Goal: Transaction & Acquisition: Obtain resource

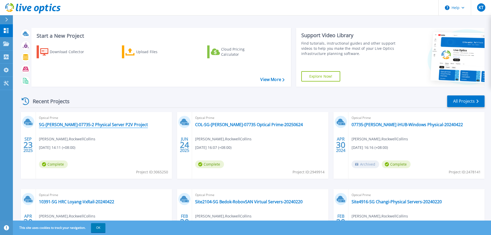
click at [112, 126] on link "SG-GASCA-07735-2 Physical Server P2V Project" at bounding box center [93, 124] width 109 height 5
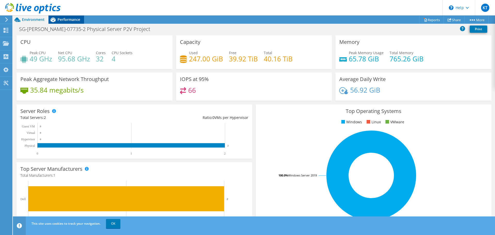
click at [65, 21] on span "Performance" at bounding box center [68, 19] width 23 height 5
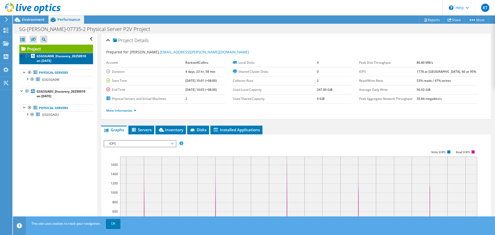
click at [65, 60] on link "GSGSGA0W_Discovery_20250910 on 9/23/2025" at bounding box center [56, 58] width 74 height 11
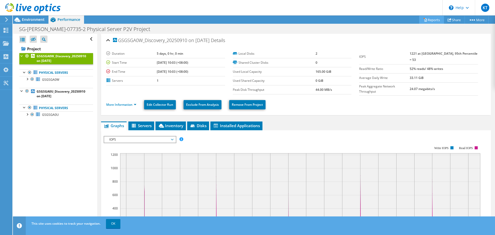
click at [428, 21] on link "Reports" at bounding box center [431, 20] width 25 height 8
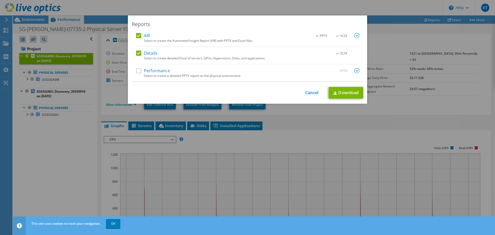
click at [136, 70] on label "Performance" at bounding box center [153, 70] width 34 height 5
click at [0, 0] on input "Performance" at bounding box center [0, 0] width 0 height 0
click at [344, 93] on link "Download" at bounding box center [346, 93] width 35 height 12
click at [309, 93] on link "Cancel" at bounding box center [311, 92] width 13 height 5
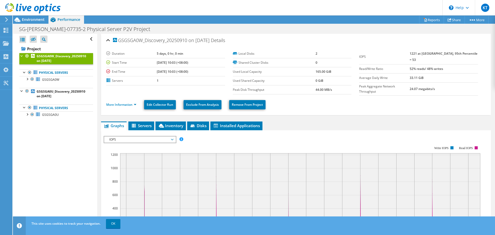
click at [5, 20] on icon at bounding box center [7, 19] width 4 height 5
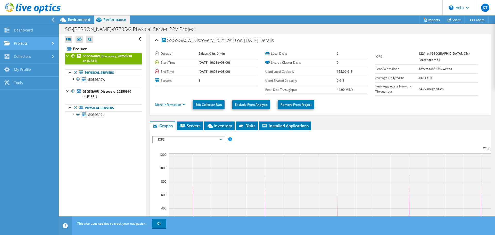
click at [23, 43] on link "Projects" at bounding box center [29, 43] width 59 height 13
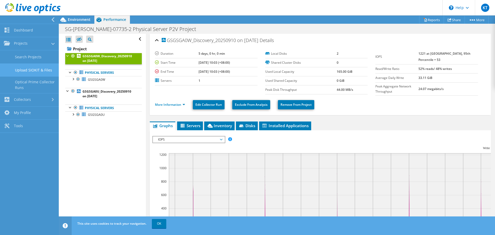
click at [25, 74] on link "Upload SIOKIT & Files" at bounding box center [29, 69] width 59 height 13
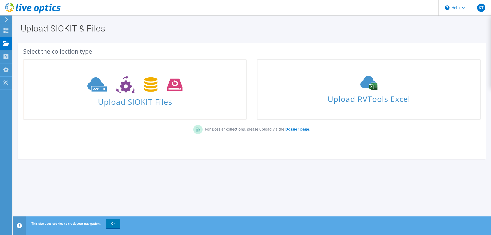
click at [152, 87] on use at bounding box center [134, 85] width 95 height 18
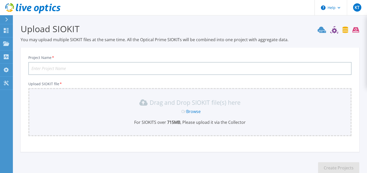
click at [112, 66] on input "Project Name *" at bounding box center [189, 68] width 323 height 13
type input "G"
type input "S"
type input "SG-GASCA-07735 GSGSGA0U Live Optics Report"
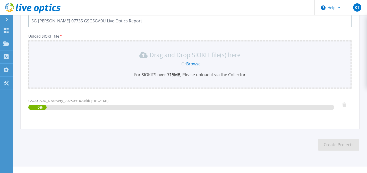
scroll to position [57, 0]
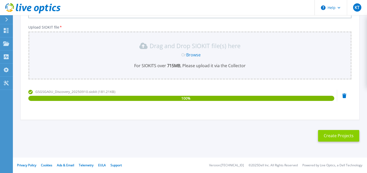
click at [332, 135] on button "Create Projects" at bounding box center [338, 136] width 41 height 12
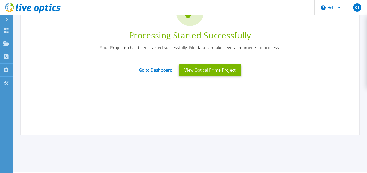
click at [7, 20] on icon at bounding box center [6, 20] width 3 height 4
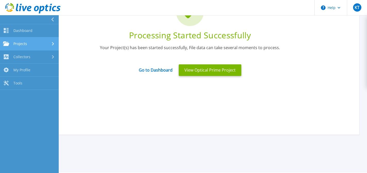
click at [24, 44] on span "Projects" at bounding box center [20, 43] width 14 height 5
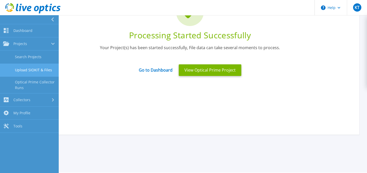
click at [25, 69] on link "Upload SIOKIT & Files" at bounding box center [29, 70] width 59 height 13
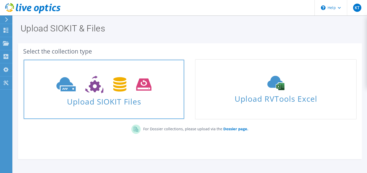
click at [106, 95] on span "Upload SIOKIT Files" at bounding box center [104, 100] width 161 height 11
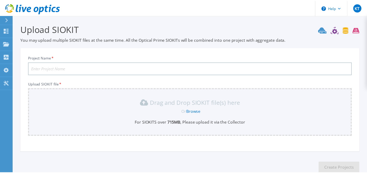
scroll to position [32, 0]
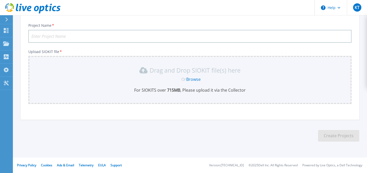
click at [60, 34] on input "Project Name *" at bounding box center [189, 36] width 323 height 13
click at [86, 35] on input "SG-[PERSON_NAME]-07735 GSGSGA0U Live Optics Report" at bounding box center [189, 36] width 323 height 13
type input "SG-[PERSON_NAME]-07735 GSGSGA0W Live Optics Report"
click at [147, 38] on input "SG-[PERSON_NAME]-07735 GSGSGA0W Live Optics Report" at bounding box center [189, 36] width 323 height 13
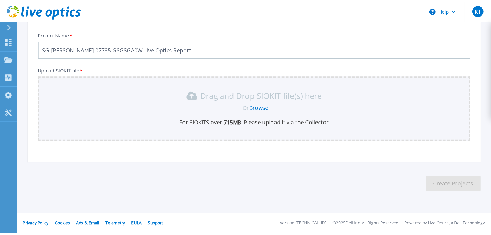
scroll to position [0, 0]
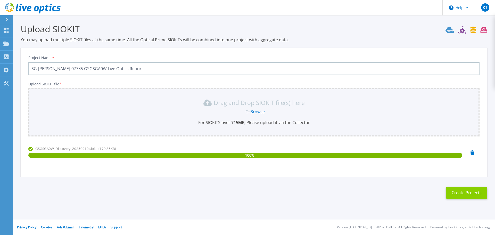
click at [371, 173] on button "Create Projects" at bounding box center [466, 193] width 41 height 12
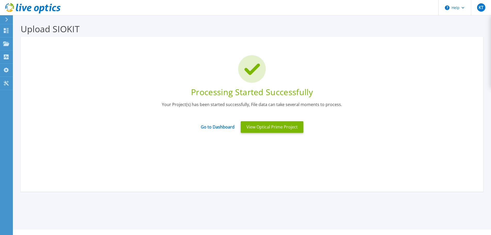
click at [6, 18] on icon at bounding box center [6, 20] width 3 height 4
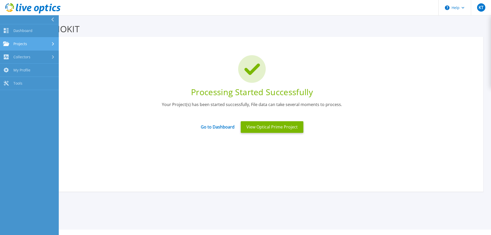
click at [19, 42] on span "Projects" at bounding box center [20, 43] width 14 height 5
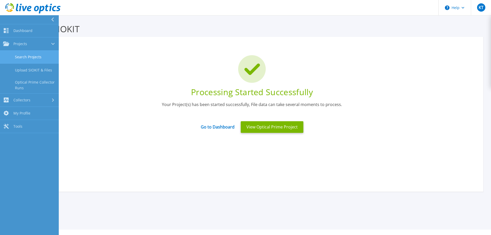
click at [33, 57] on link "Search Projects" at bounding box center [29, 57] width 59 height 13
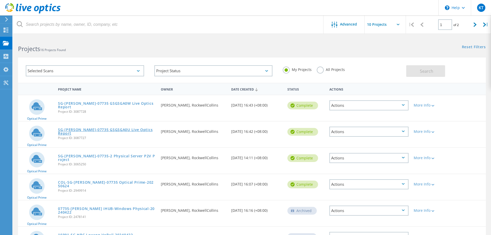
click at [127, 130] on link "SG-[PERSON_NAME]-07735 GSGSGA0U Live Optics Report" at bounding box center [107, 131] width 98 height 7
click at [371, 132] on div "Actions" at bounding box center [368, 132] width 79 height 10
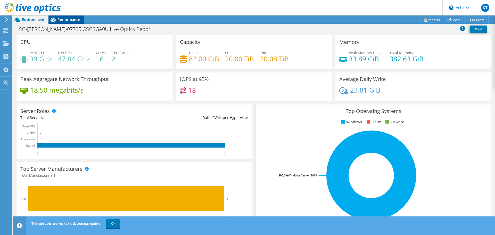
click at [70, 22] on div "Performance" at bounding box center [66, 19] width 36 height 8
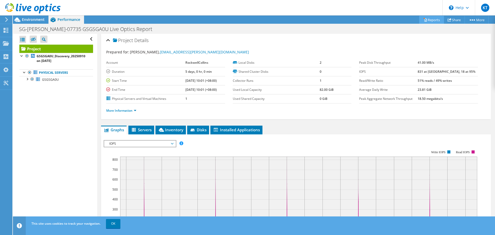
click at [429, 20] on link "Reports" at bounding box center [431, 20] width 25 height 8
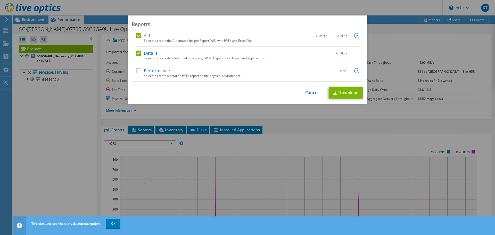
click at [161, 69] on label "Performance" at bounding box center [153, 70] width 34 height 5
click at [0, 0] on input "Performance" at bounding box center [0, 0] width 0 height 0
click at [349, 93] on link "Download" at bounding box center [346, 93] width 35 height 12
click at [311, 94] on link "Cancel" at bounding box center [311, 92] width 13 height 5
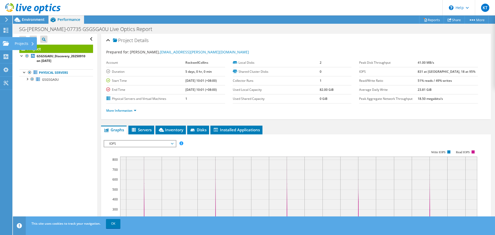
click at [7, 42] on use at bounding box center [6, 43] width 6 height 4
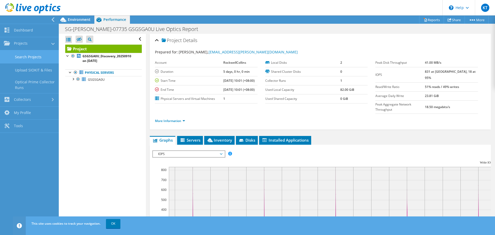
click at [30, 55] on link "Search Projects" at bounding box center [29, 56] width 59 height 13
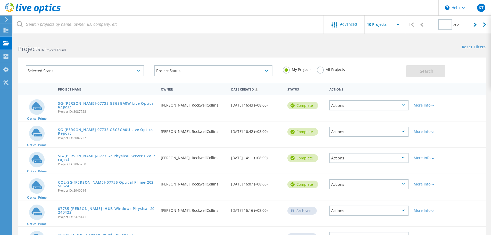
click at [130, 104] on link "SG-[PERSON_NAME]-07735 GSGSGA0W Live Optics Report" at bounding box center [107, 105] width 98 height 7
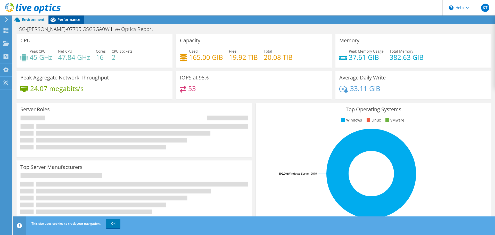
click at [70, 19] on span "Performance" at bounding box center [68, 19] width 23 height 5
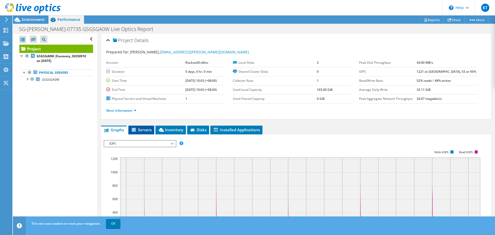
click at [144, 128] on span "Servers" at bounding box center [141, 129] width 21 height 5
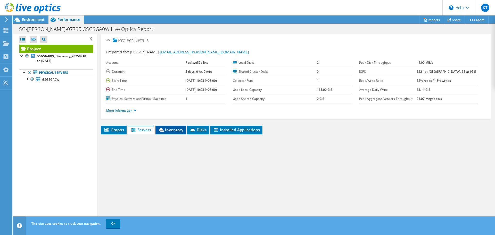
click at [170, 134] on li "Inventory" at bounding box center [170, 130] width 30 height 9
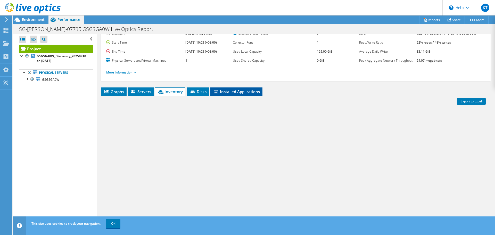
scroll to position [39, 0]
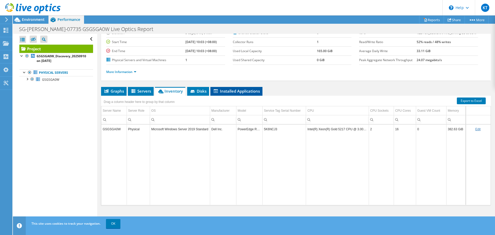
click at [225, 91] on span "Installed Applications" at bounding box center [236, 90] width 47 height 5
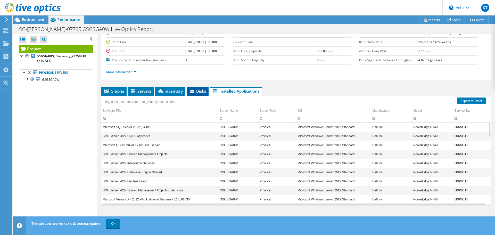
click at [201, 93] on span "Disks" at bounding box center [197, 90] width 17 height 5
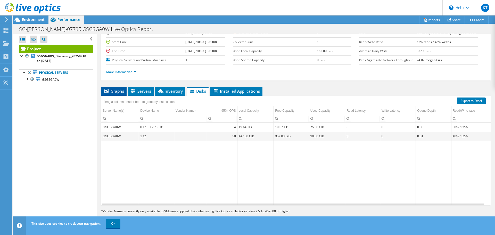
click at [118, 91] on span "Graphs" at bounding box center [114, 90] width 20 height 5
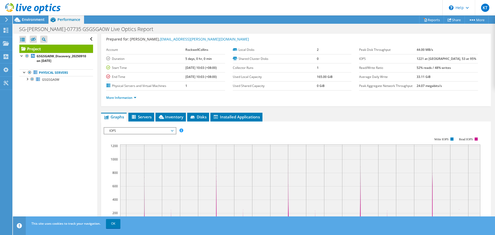
scroll to position [0, 0]
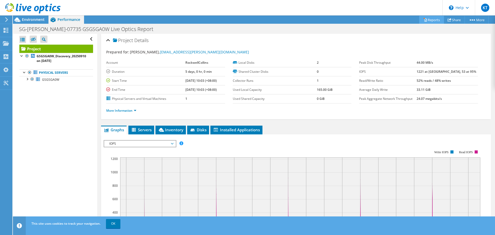
click at [434, 20] on link "Reports" at bounding box center [431, 20] width 25 height 8
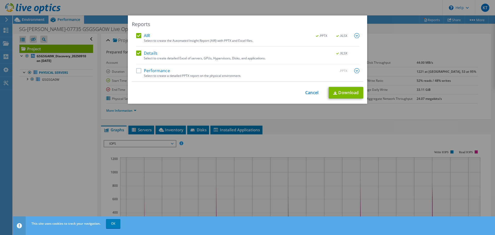
click at [160, 72] on label "Performance" at bounding box center [153, 70] width 34 height 5
click at [0, 0] on input "Performance" at bounding box center [0, 0] width 0 height 0
click at [340, 92] on link "Download" at bounding box center [346, 93] width 35 height 12
click at [354, 71] on img at bounding box center [356, 70] width 5 height 5
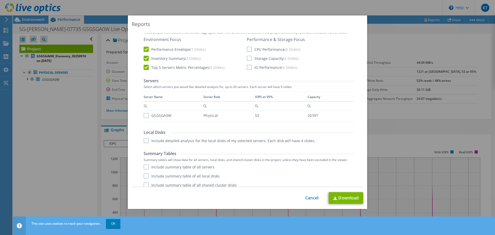
scroll to position [91, 0]
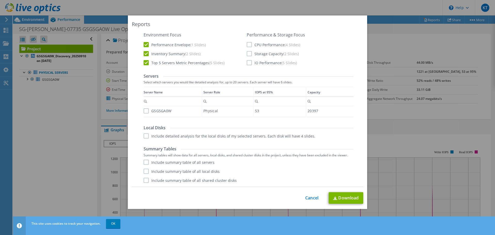
click at [145, 134] on label "Include detailed analysis for the local disks of my selected servers. Each disk…" at bounding box center [230, 135] width 172 height 5
click at [0, 0] on input "Include detailed analysis for the local disks of my selected servers. Each disk…" at bounding box center [0, 0] width 0 height 0
click at [144, 162] on label "Include summary table of all servers" at bounding box center [179, 162] width 71 height 5
click at [0, 0] on input "Include summary table of all servers" at bounding box center [0, 0] width 0 height 0
click at [144, 172] on label "Include summary table of all local disks" at bounding box center [182, 171] width 76 height 5
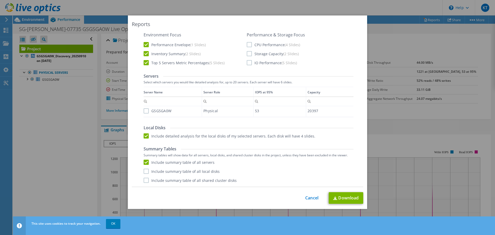
click at [0, 0] on input "Include summary table of all local disks" at bounding box center [0, 0] width 0 height 0
click at [144, 180] on label "Include summary table of all shared cluster disks" at bounding box center [190, 180] width 93 height 5
click at [0, 0] on input "Include summary table of all shared cluster disks" at bounding box center [0, 0] width 0 height 0
click at [248, 64] on label "IO Performance (5 Slides)" at bounding box center [272, 62] width 50 height 5
click at [0, 0] on input "IO Performance (5 Slides)" at bounding box center [0, 0] width 0 height 0
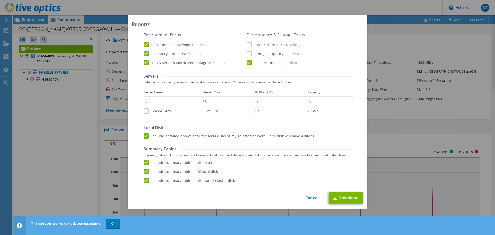
click at [248, 54] on label "Storage Capacity (2 Slides)" at bounding box center [273, 53] width 52 height 5
click at [0, 0] on input "Storage Capacity (2 Slides)" at bounding box center [0, 0] width 0 height 0
drag, startPoint x: 248, startPoint y: 44, endPoint x: 250, endPoint y: 47, distance: 2.9
click at [248, 44] on label "CPU Performance (4 Slides)" at bounding box center [273, 44] width 53 height 5
click at [0, 0] on input "CPU Performance (4 Slides)" at bounding box center [0, 0] width 0 height 0
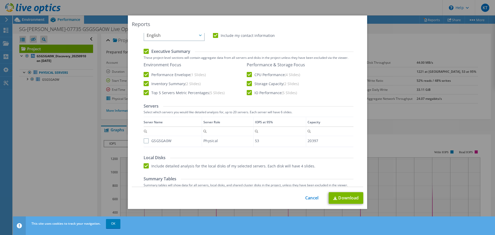
scroll to position [65, 0]
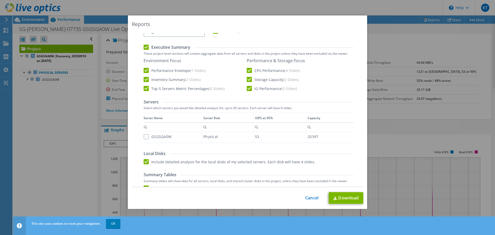
click at [144, 137] on label "GSGSGA0W" at bounding box center [158, 136] width 28 height 5
click at [0, 0] on input "GSGSGA0W" at bounding box center [0, 0] width 0 height 0
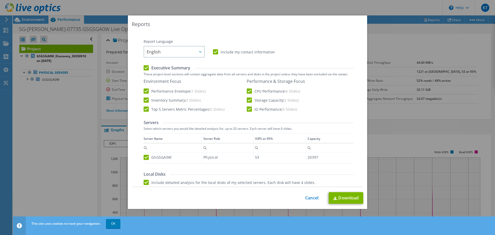
scroll to position [91, 0]
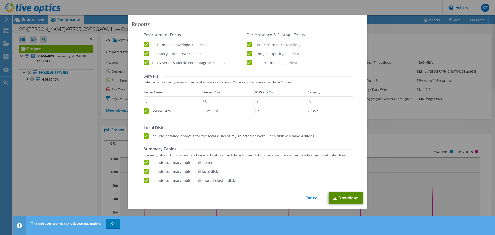
click at [337, 196] on link "Download" at bounding box center [346, 198] width 35 height 12
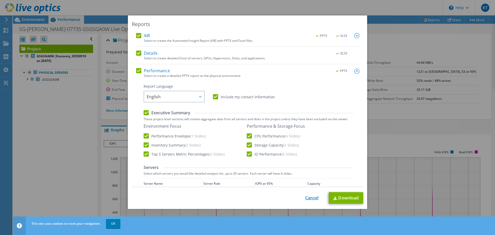
click at [311, 196] on link "Cancel" at bounding box center [311, 197] width 13 height 5
